Goal: Task Accomplishment & Management: Complete application form

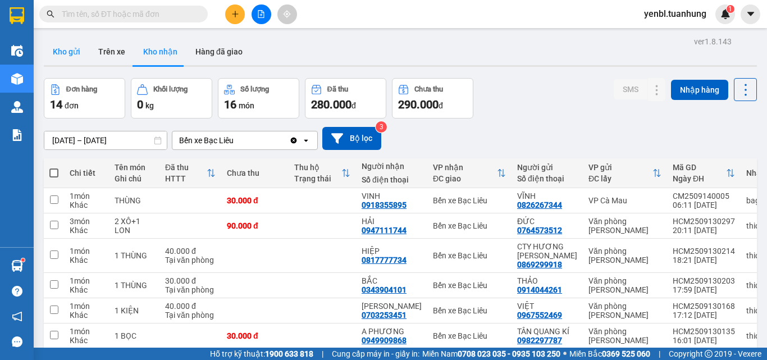
click at [65, 45] on button "Kho gửi" at bounding box center [66, 51] width 45 height 27
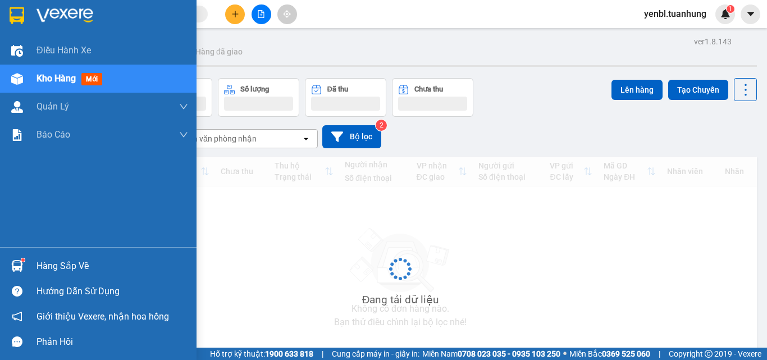
click at [16, 268] on img at bounding box center [17, 266] width 12 height 12
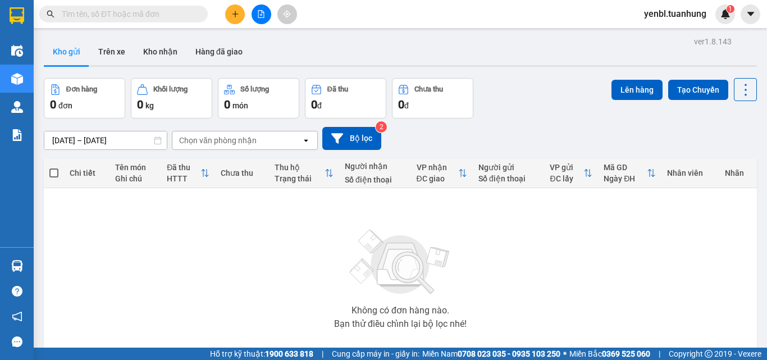
click at [550, 78] on section "Kết quả tìm kiếm ( 0 ) Bộ lọc No Data yenbl.tuanhung 1 Điều hành xe Kho hàng mớ…" at bounding box center [383, 180] width 767 height 360
click at [162, 54] on button "Kho nhận" at bounding box center [160, 51] width 52 height 27
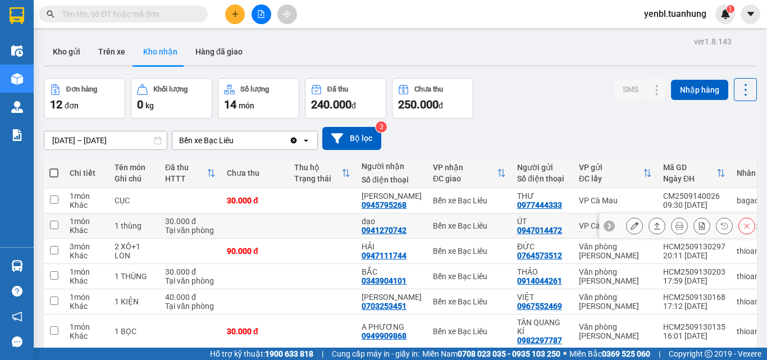
click at [653, 222] on icon at bounding box center [657, 226] width 8 height 8
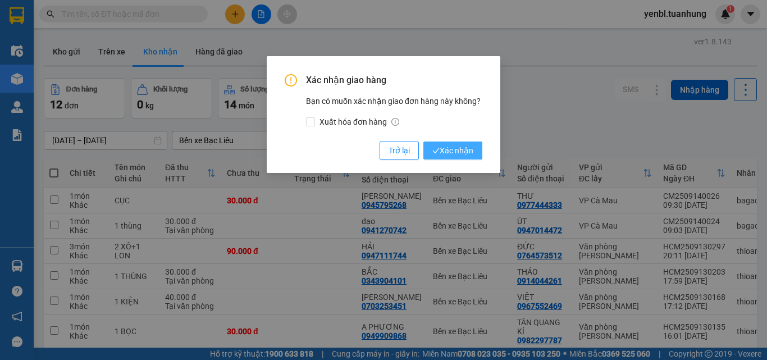
click at [445, 148] on span "Xác nhận" at bounding box center [452, 150] width 41 height 12
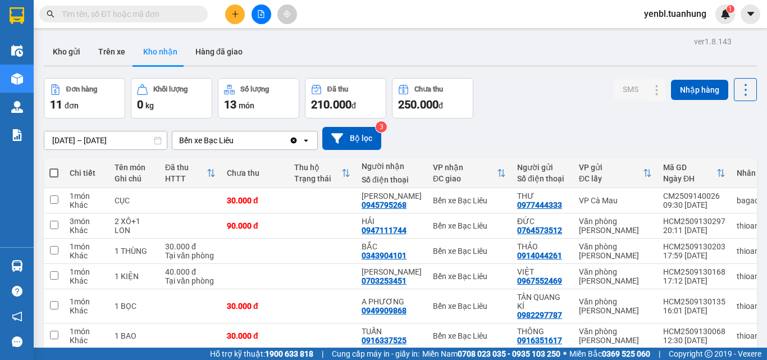
click at [236, 15] on icon "plus" at bounding box center [235, 14] width 8 height 8
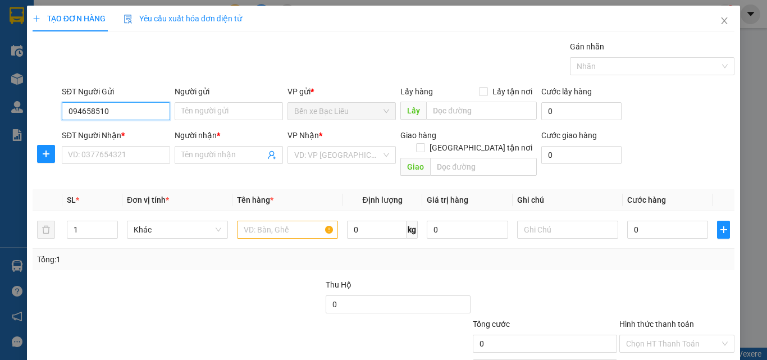
type input "0946585101"
click at [150, 138] on div "0946585101 - trâm" at bounding box center [115, 133] width 94 height 12
type input "trâm"
type input "0946585101"
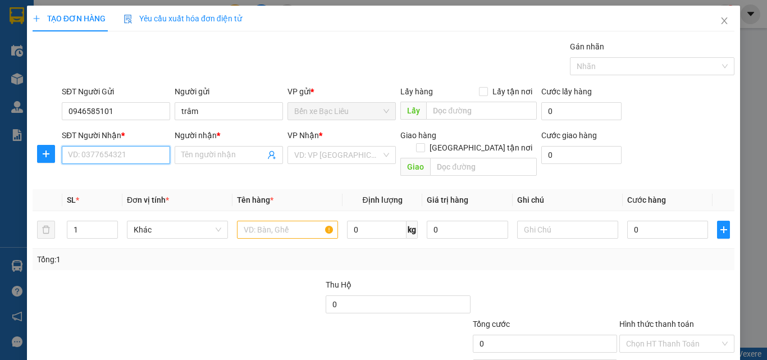
click at [144, 156] on input "SĐT Người Nhận *" at bounding box center [116, 155] width 108 height 18
click at [147, 200] on div "0944313421 - loan" at bounding box center [115, 195] width 94 height 12
type input "0944313421"
type input "loan"
click at [253, 218] on div at bounding box center [287, 229] width 101 height 22
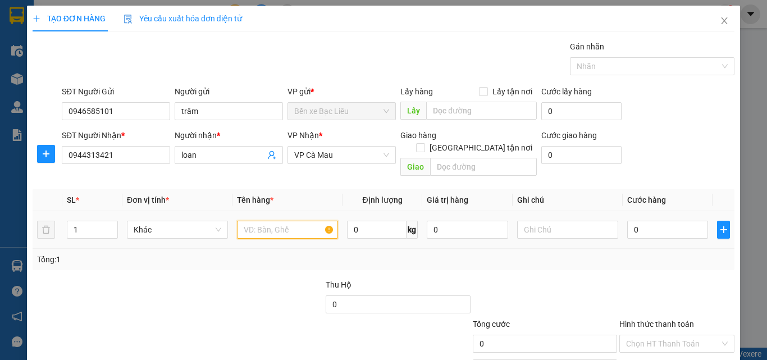
click at [256, 221] on input "text" at bounding box center [287, 230] width 101 height 18
type input "1 bọc"
click at [663, 221] on input "0" at bounding box center [667, 230] width 81 height 18
type input "3"
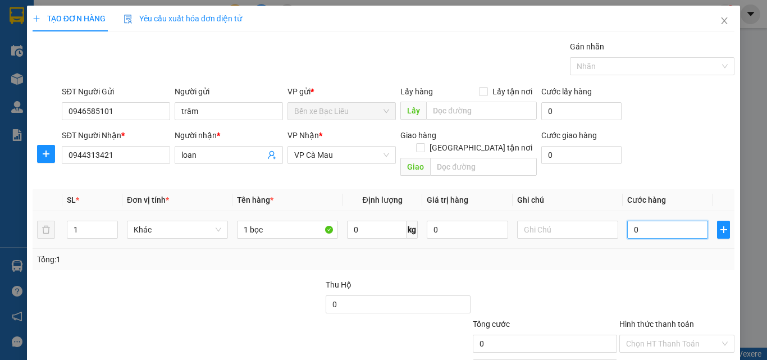
type input "3"
type input "30"
type input "30.000"
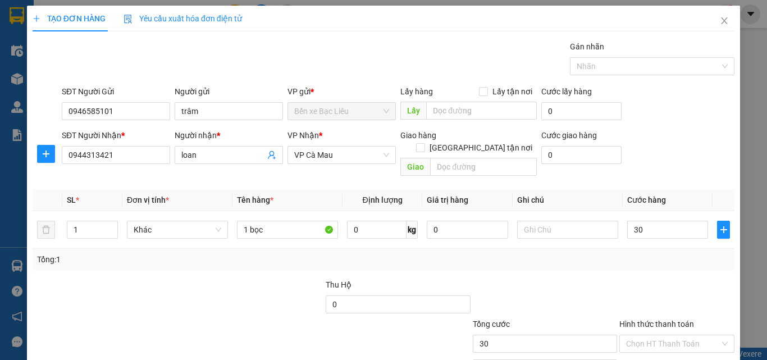
type input "30.000"
click at [649, 253] on div "Tổng: 1" at bounding box center [383, 259] width 693 height 12
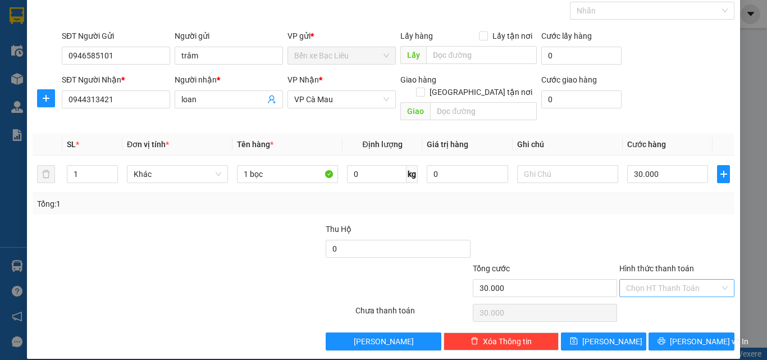
click at [651, 280] on input "Hình thức thanh toán" at bounding box center [673, 288] width 94 height 17
click at [653, 294] on div "Tại văn phòng" at bounding box center [670, 298] width 100 height 12
type input "0"
click at [669, 332] on button "[PERSON_NAME] và In" at bounding box center [691, 341] width 86 height 18
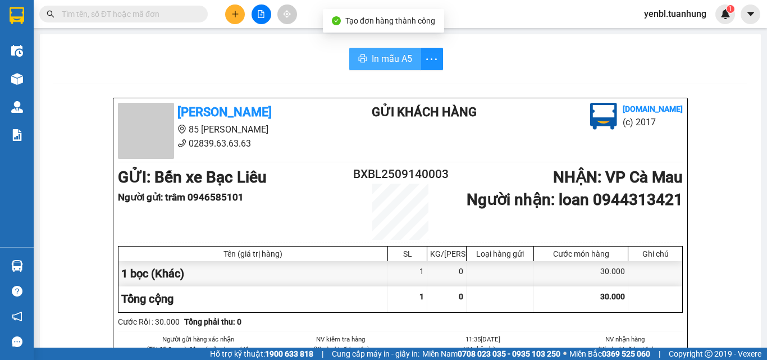
click at [380, 62] on span "In mẫu A5" at bounding box center [392, 59] width 40 height 14
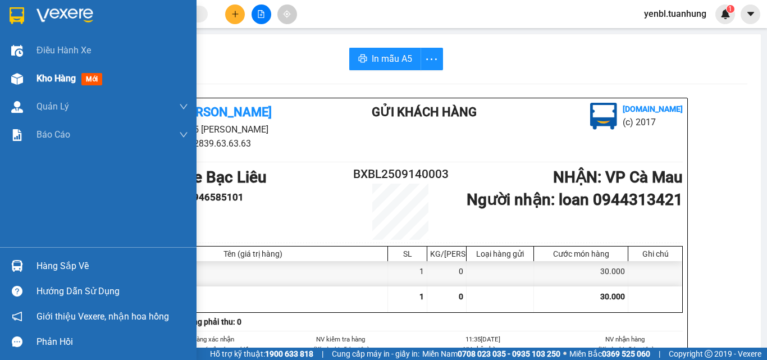
click at [45, 68] on div "Kho hàng mới" at bounding box center [112, 79] width 152 height 28
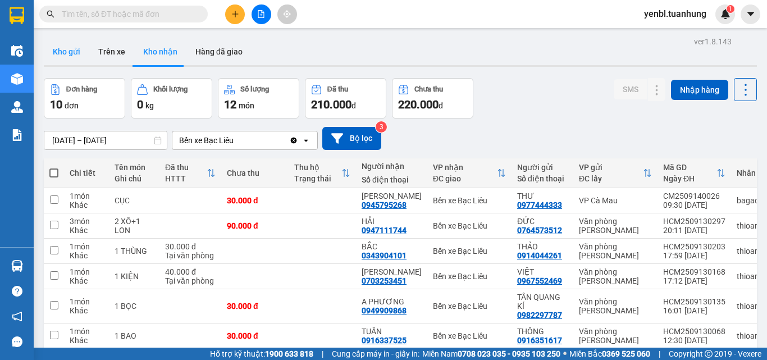
click at [74, 60] on button "Kho gửi" at bounding box center [66, 51] width 45 height 27
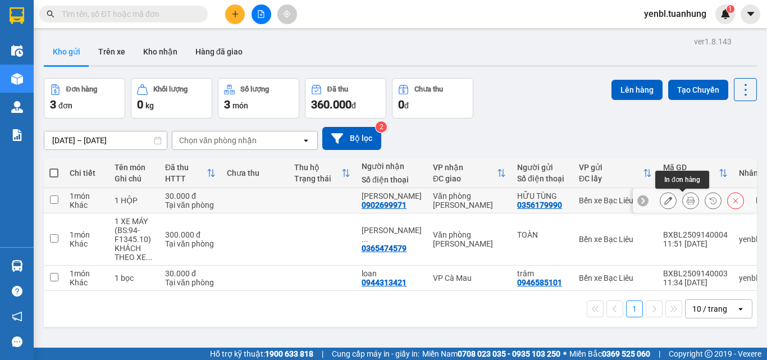
click at [683, 202] on button at bounding box center [691, 201] width 16 height 20
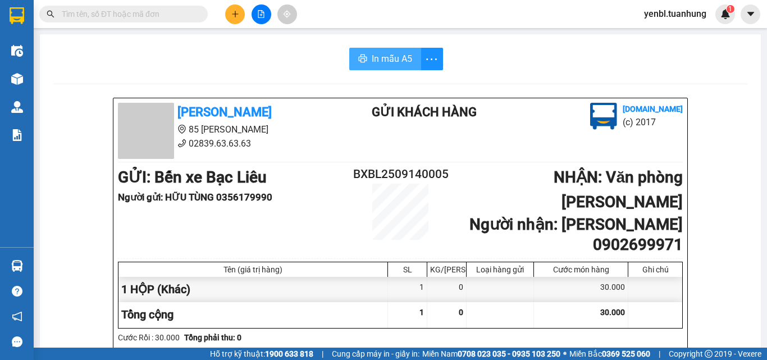
click at [388, 65] on span "In mẫu A5" at bounding box center [392, 59] width 40 height 14
click at [611, 58] on div "In mẫu A5" at bounding box center [400, 59] width 694 height 22
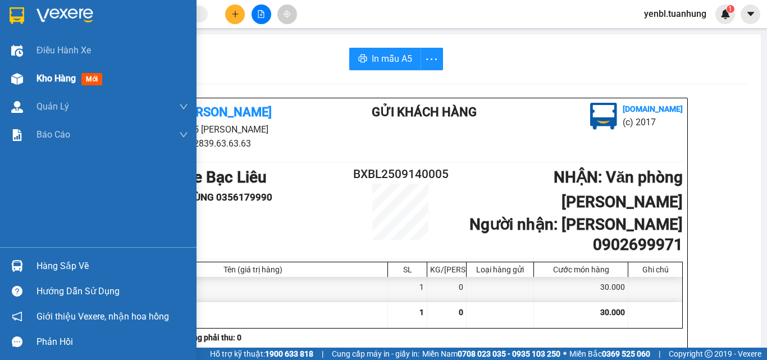
click at [40, 80] on span "Kho hàng" at bounding box center [55, 78] width 39 height 11
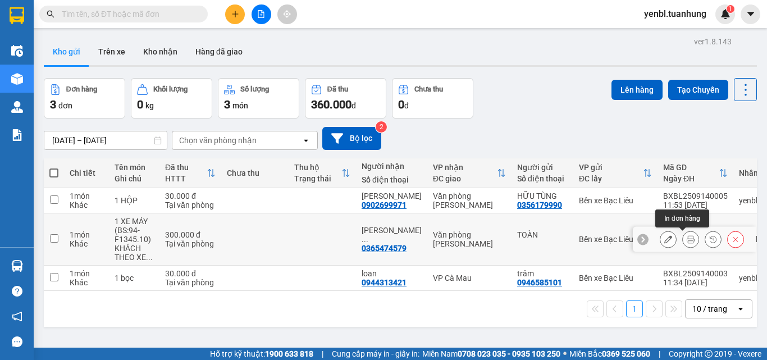
click at [683, 238] on button at bounding box center [691, 240] width 16 height 20
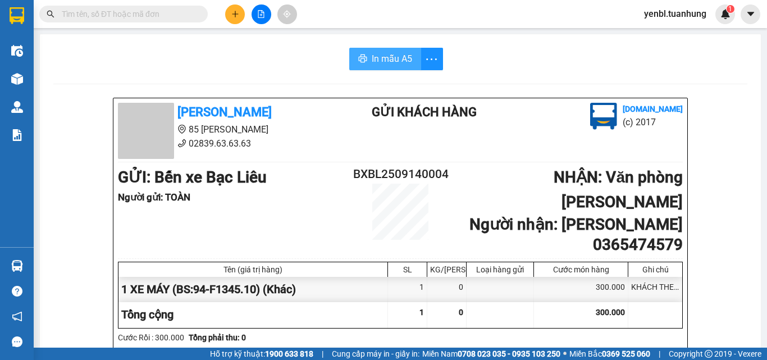
click at [372, 54] on span "In mẫu A5" at bounding box center [392, 59] width 40 height 14
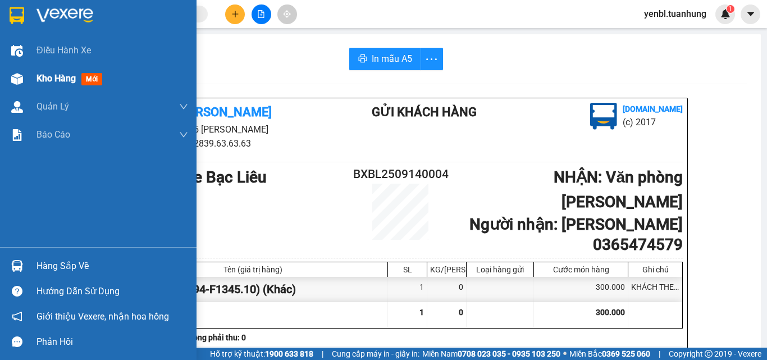
click at [46, 77] on span "Kho hàng" at bounding box center [55, 78] width 39 height 11
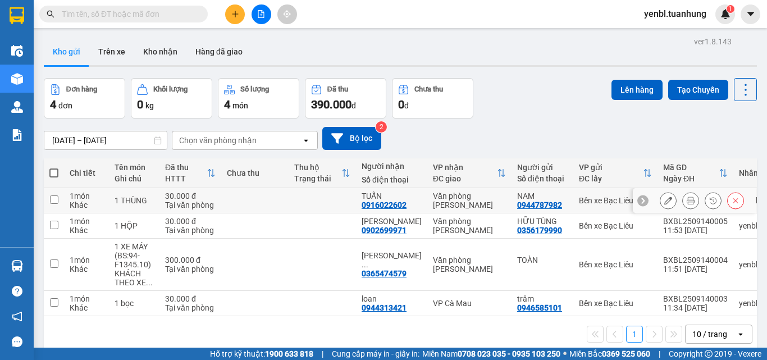
click at [687, 201] on icon at bounding box center [691, 200] width 8 height 8
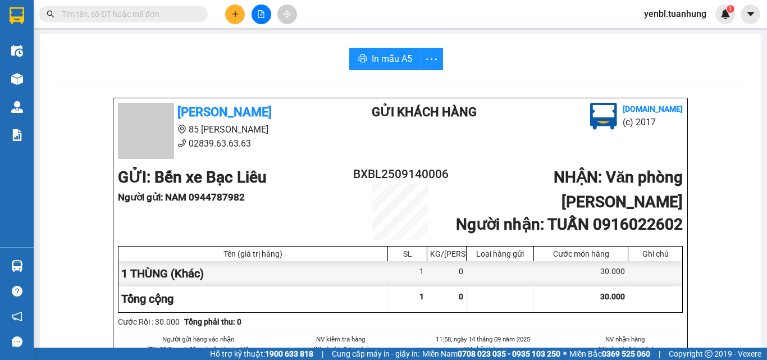
click at [393, 53] on span "In mẫu A5" at bounding box center [392, 59] width 40 height 14
